Goal: Information Seeking & Learning: Learn about a topic

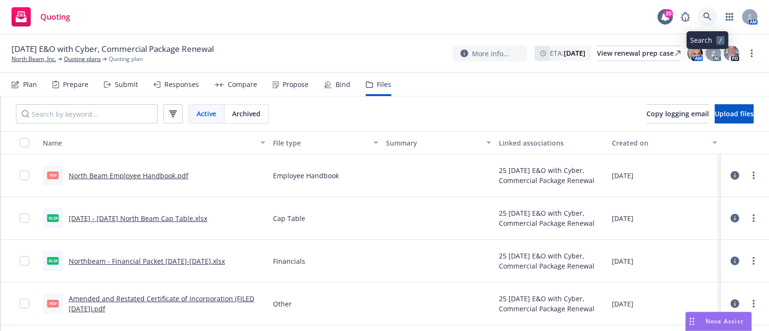
click at [707, 20] on icon at bounding box center [707, 16] width 9 height 9
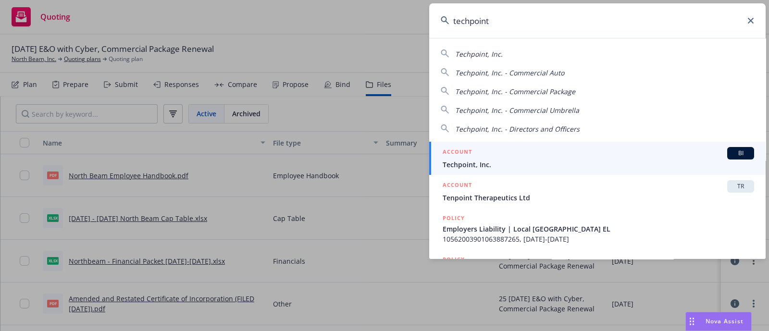
type input "techpoint"
click at [511, 152] on div "ACCOUNT BI" at bounding box center [598, 153] width 311 height 12
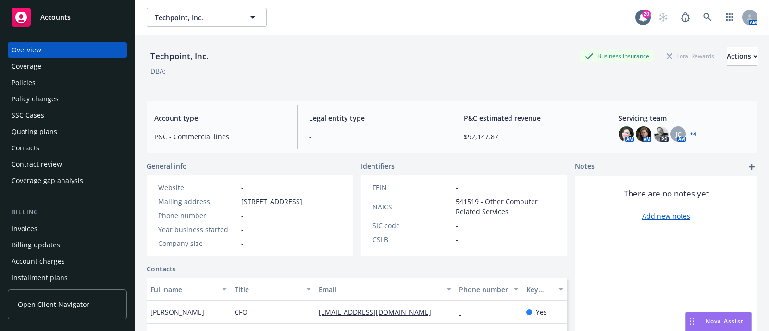
click at [80, 74] on div "Coverage" at bounding box center [67, 66] width 111 height 15
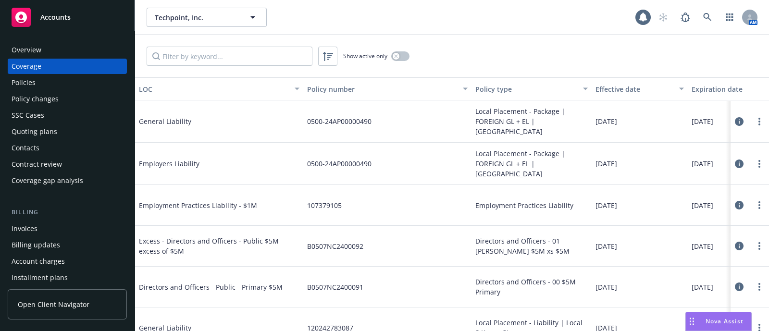
click at [75, 80] on div "Policies" at bounding box center [67, 82] width 111 height 15
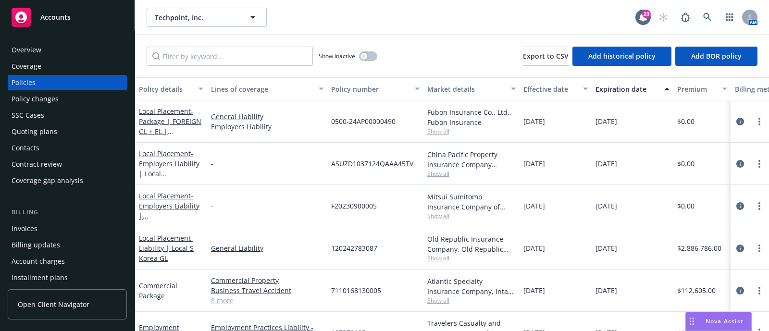
click at [25, 72] on div "Coverage" at bounding box center [27, 66] width 30 height 15
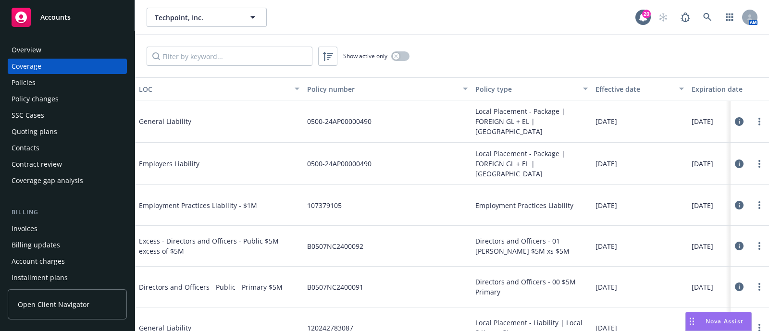
click at [28, 81] on div "Policies" at bounding box center [24, 82] width 24 height 15
